Goal: Task Accomplishment & Management: Complete application form

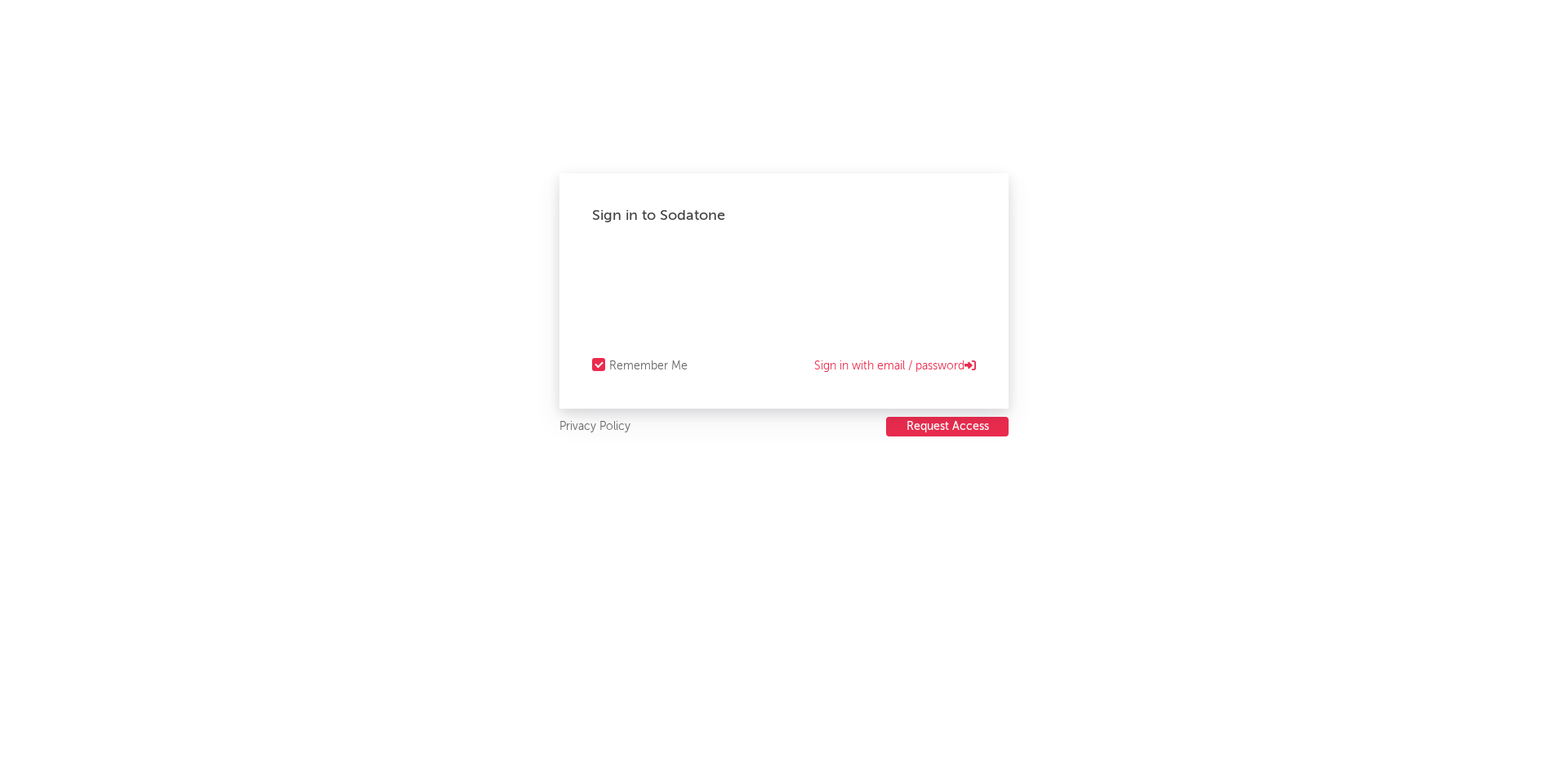
click at [626, 367] on div "Remember Me" at bounding box center [649, 366] width 78 height 20
click at [592, 367] on input "Remember Me" at bounding box center [592, 366] width 0 height 20
click at [919, 426] on button "Request Access" at bounding box center [947, 426] width 123 height 20
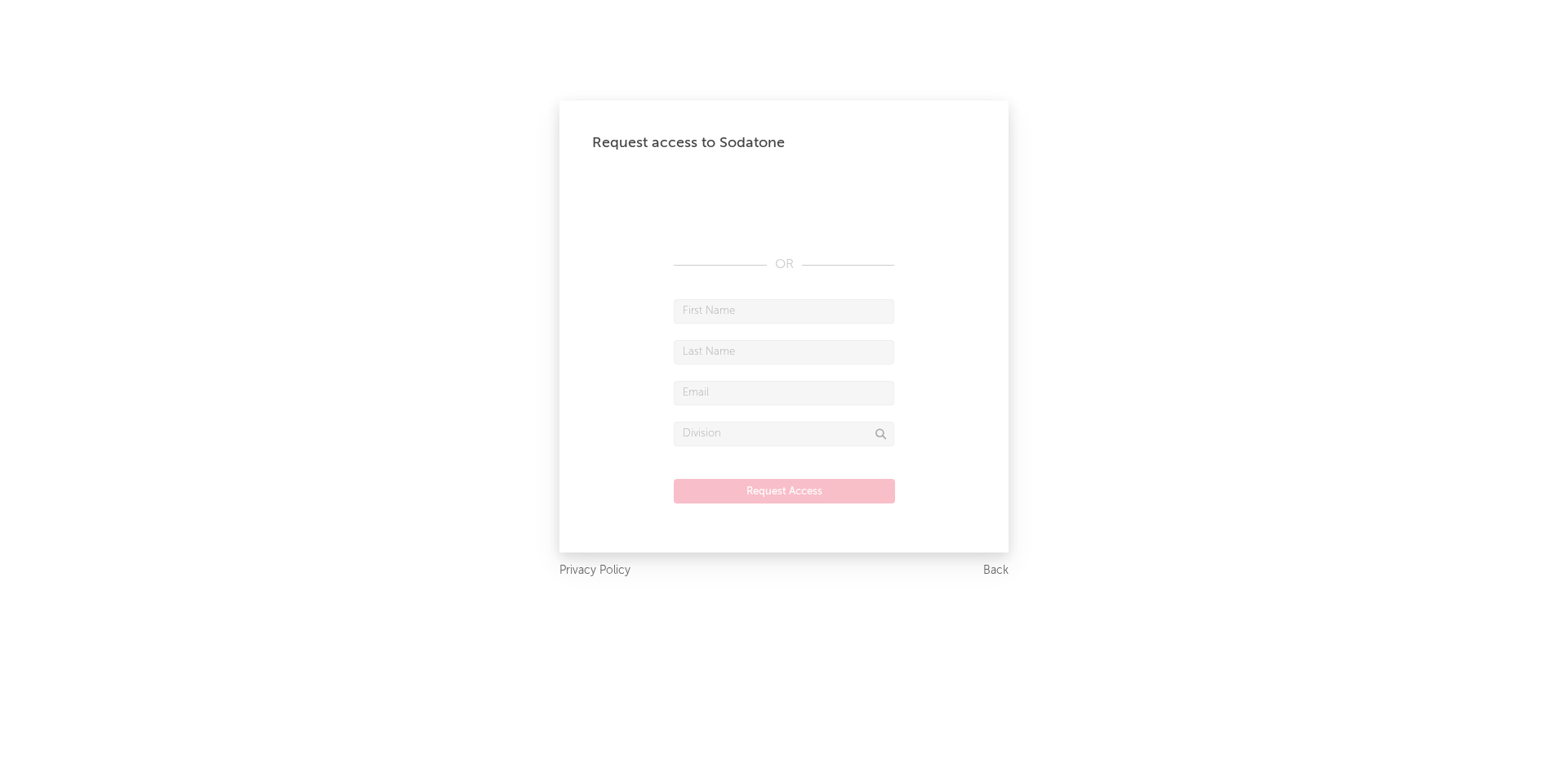
click at [737, 321] on input "text" at bounding box center [784, 311] width 220 height 24
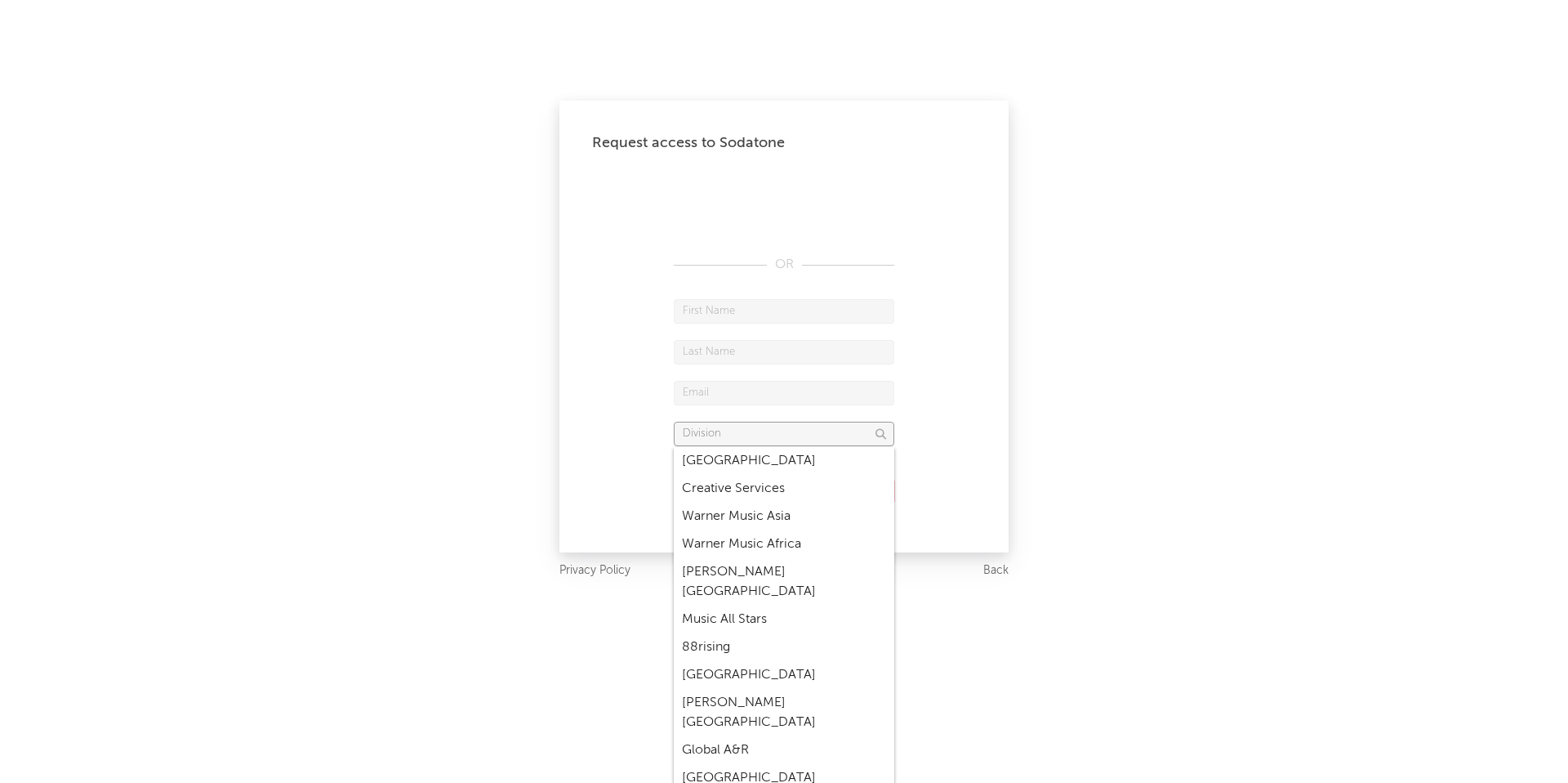
click at [737, 426] on input "text" at bounding box center [784, 434] width 220 height 24
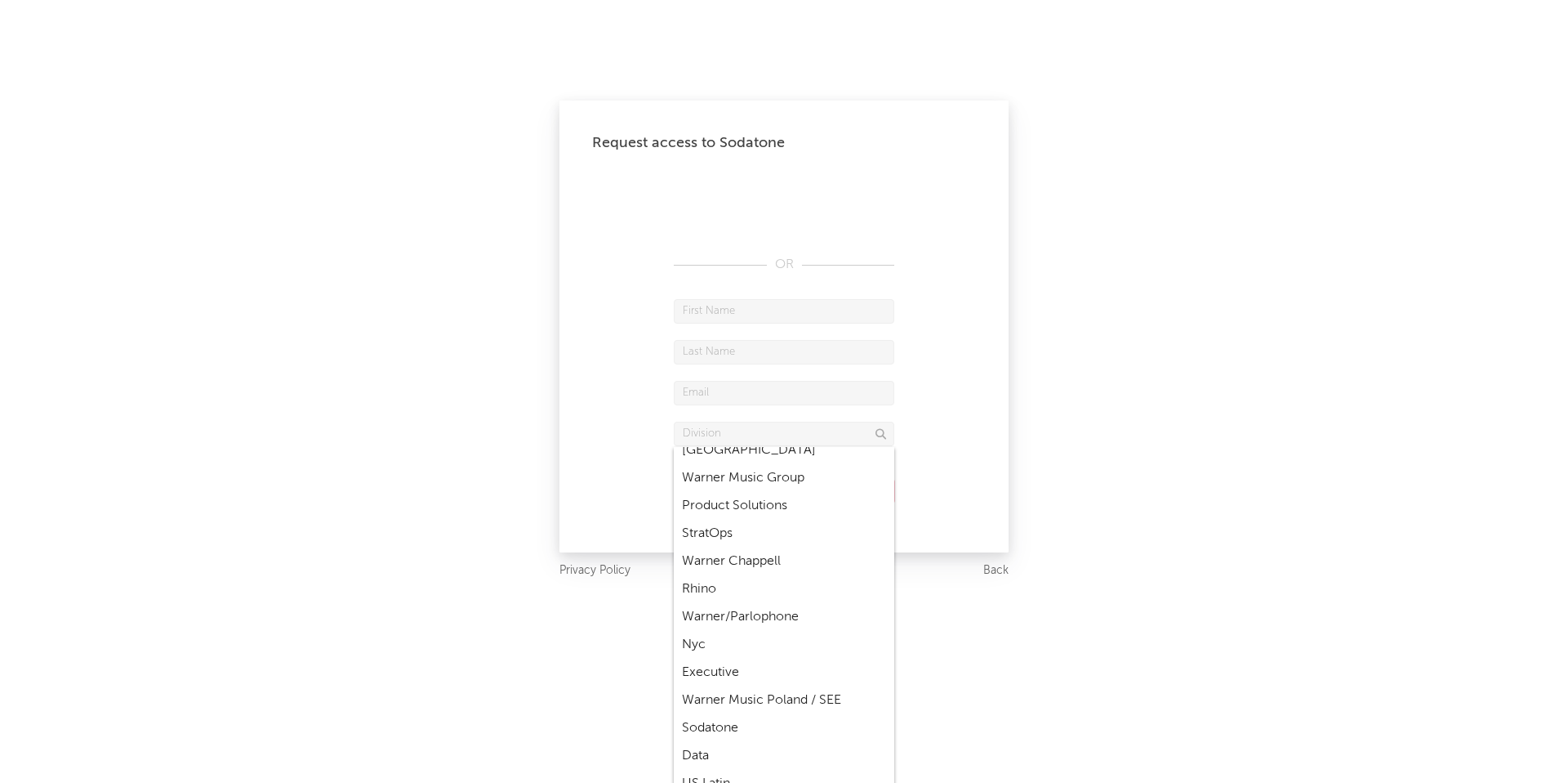
click at [420, 419] on div "Request access to Sodatone OR Request Access Privacy Policy Back" at bounding box center [784, 391] width 1568 height 783
